Goal: Task Accomplishment & Management: Use online tool/utility

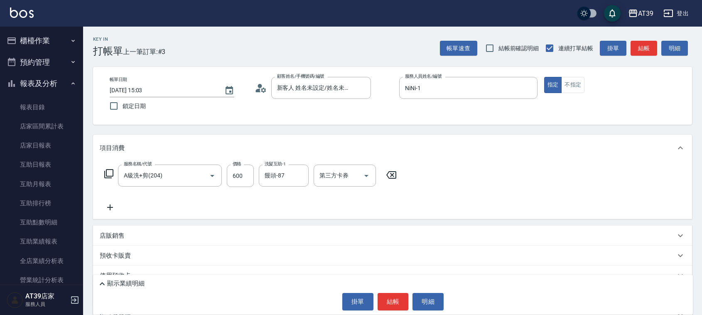
scroll to position [5, 0]
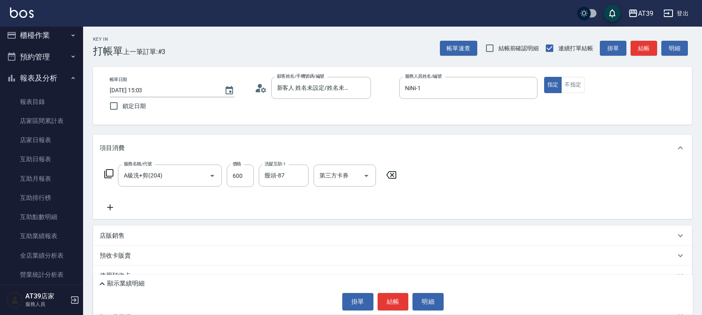
drag, startPoint x: 0, startPoint y: 0, endPoint x: 631, endPoint y: 50, distance: 632.7
click at [631, 50] on button "結帳" at bounding box center [644, 48] width 27 height 15
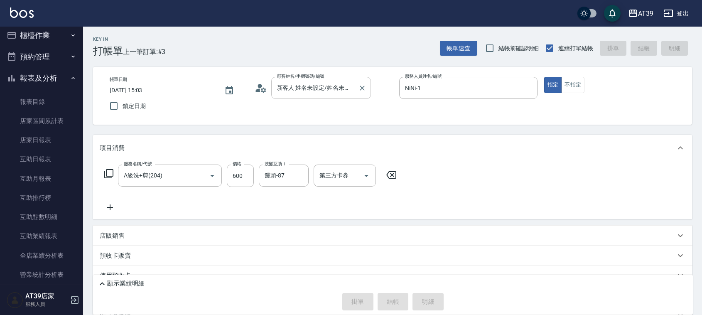
type input "[DATE] 16:28"
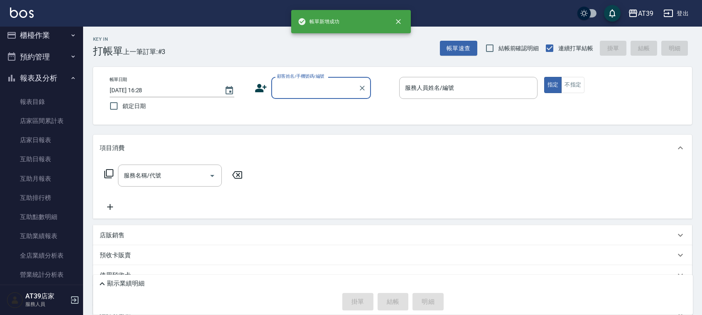
scroll to position [0, 0]
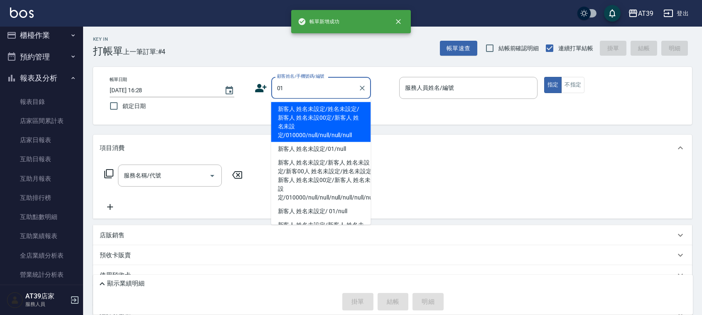
type input "新客人 姓名未設定/姓名未設定/新客人 姓名未設00定/新客人 姓名未設定/010000/null/null/null/null"
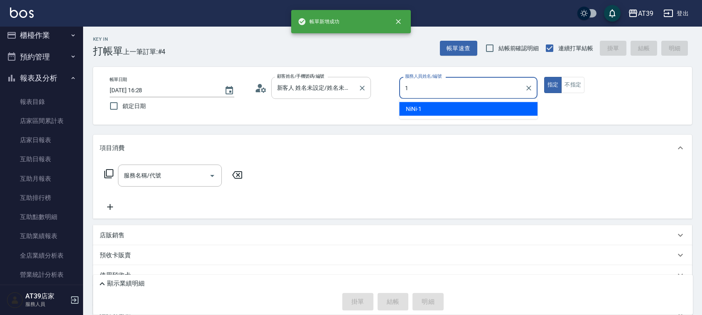
type input "NiNi-1"
type button "true"
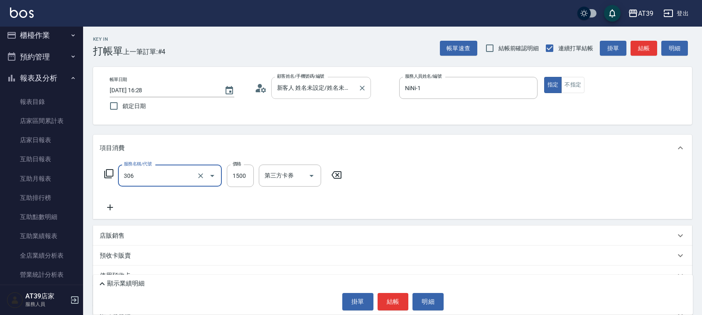
type input "離子燙(306)"
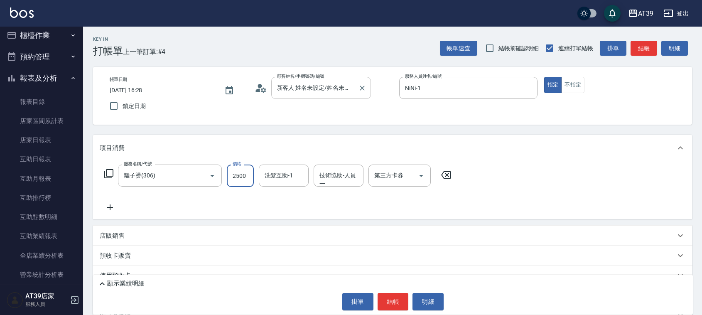
type input "2500"
type input "芊芊-27"
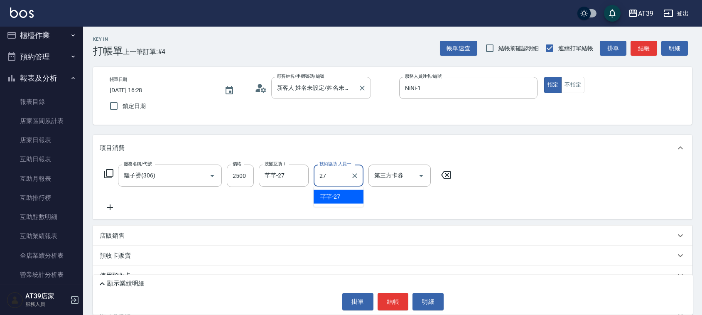
type input "芊芊-27"
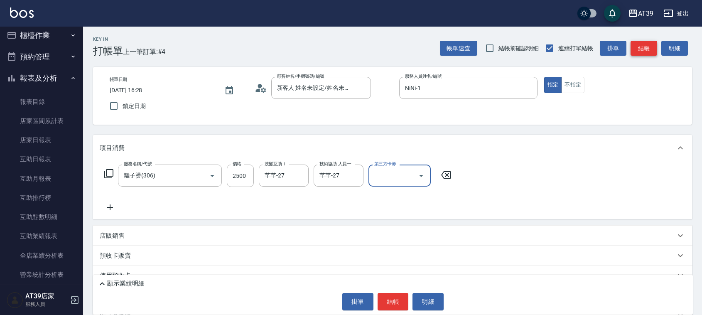
click at [649, 51] on button "結帳" at bounding box center [644, 48] width 27 height 15
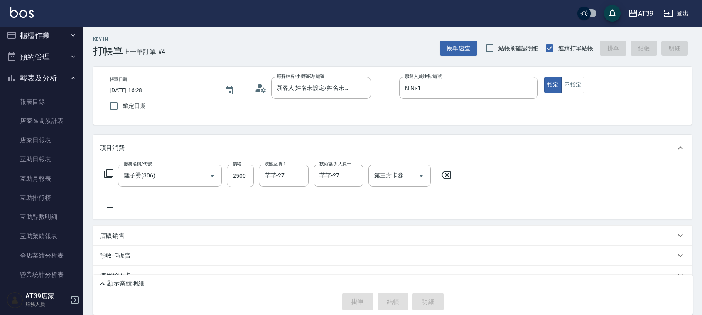
type input "[DATE] 16:29"
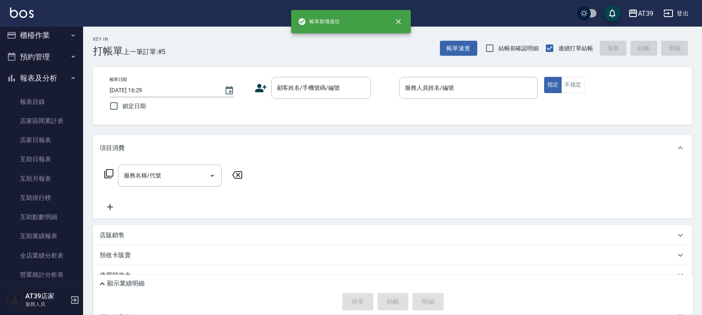
drag, startPoint x: 80, startPoint y: 110, endPoint x: 78, endPoint y: 127, distance: 17.1
click at [78, 127] on nav "櫃檯作業 打帳單 帳單列表 現金收支登錄 每日結帳 排班表 現場電腦打卡 預約管理 預約管理 單日預約紀錄 單週預約紀錄 報表及分析 報表目錄 店家區間累計表…" at bounding box center [41, 156] width 83 height 258
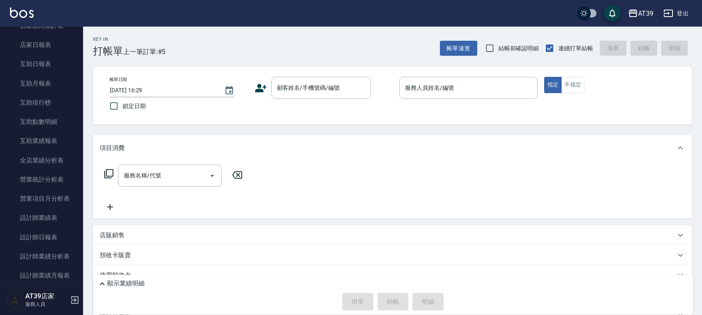
scroll to position [142, 0]
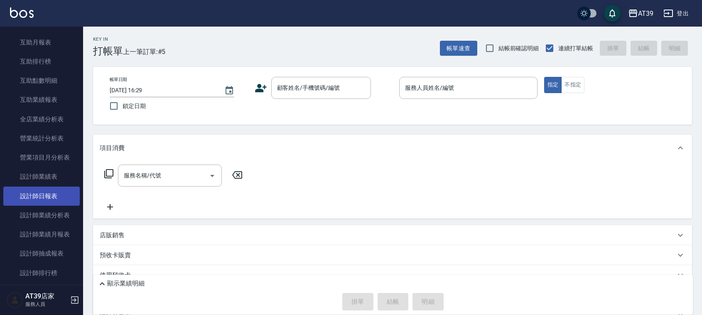
click at [53, 197] on link "設計師日報表" at bounding box center [41, 196] width 76 height 19
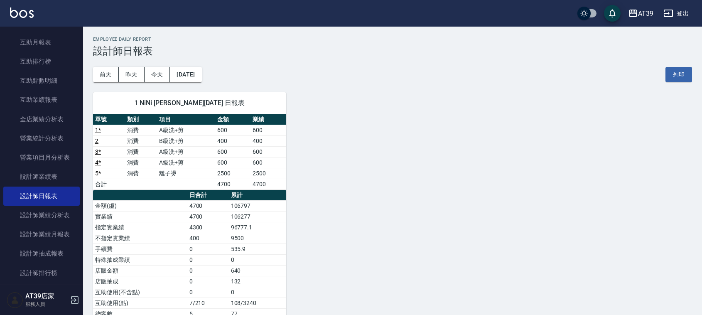
click at [78, 162] on nav "櫃檯作業 打帳單 帳單列表 現金收支登錄 每日結帳 排班表 現場電腦打卡 預約管理 預約管理 單日預約紀錄 單週預約紀錄 報表及分析 報表目錄 店家區間累計表…" at bounding box center [41, 156] width 83 height 258
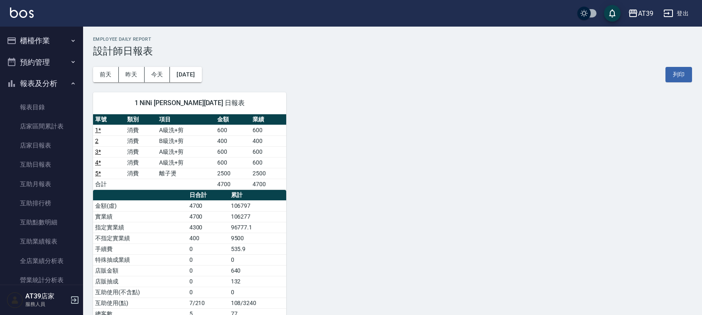
click at [39, 40] on button "櫃檯作業" at bounding box center [41, 41] width 76 height 22
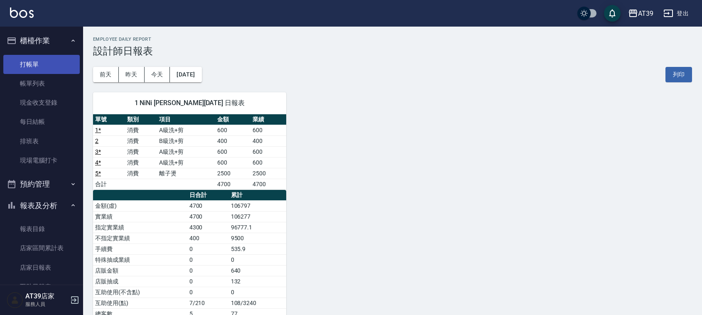
click at [38, 64] on link "打帳單" at bounding box center [41, 64] width 76 height 19
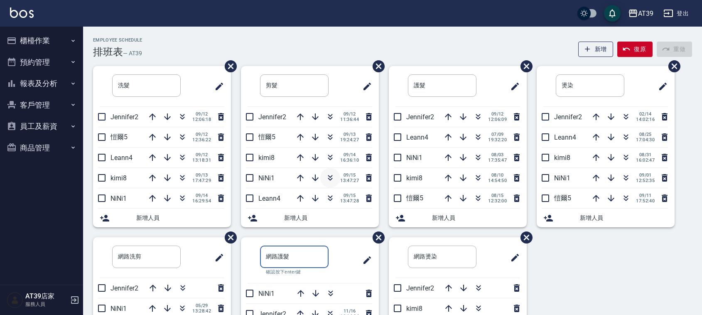
click at [332, 179] on icon "button" at bounding box center [330, 178] width 10 height 10
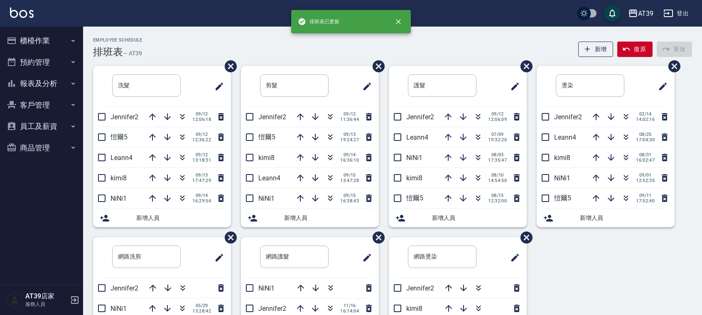
click at [669, 280] on div "洗髮 ​ Jennifer2 09/12 12:06:18 愷爾5 09/12 12:36:22 Leann4 09/12 13:18:31 kimi8 09…" at bounding box center [387, 237] width 609 height 342
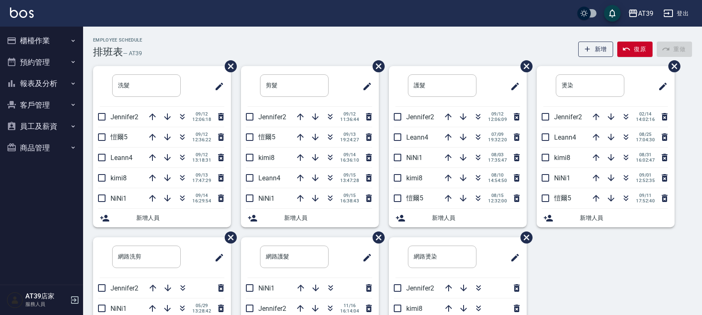
click at [669, 280] on div "洗髮 ​ Jennifer2 09/12 12:06:18 愷爾5 09/12 12:36:22 Leann4 09/12 13:18:31 kimi8 09…" at bounding box center [387, 237] width 609 height 342
